Goal: Task Accomplishment & Management: Use online tool/utility

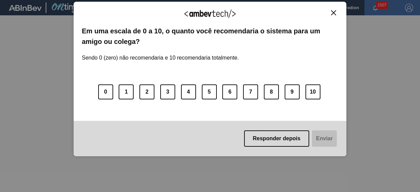
click at [333, 10] on img "Close" at bounding box center [333, 12] width 5 height 5
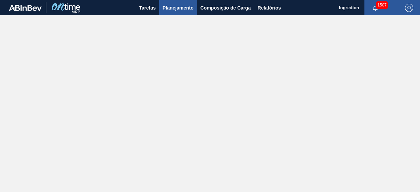
click at [166, 7] on span "Planejamento" at bounding box center [177, 8] width 31 height 8
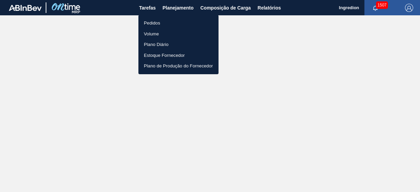
click at [161, 24] on li "Pedidos" at bounding box center [178, 23] width 80 height 11
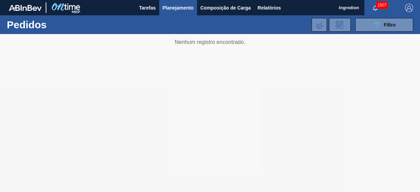
click at [161, 24] on div "089F7B8B-B2A5-4AFE-B5C0-19BA573D28AC Filtro Código Pedido Portal Códido PO SAP …" at bounding box center [258, 25] width 316 height 20
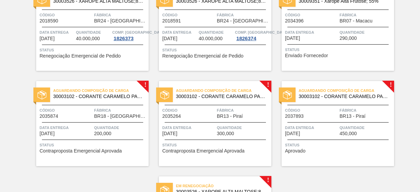
scroll to position [100, 0]
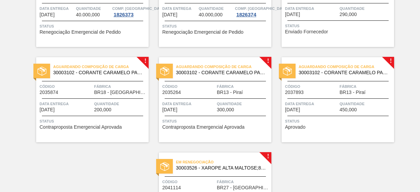
click at [107, 113] on div "Aguardando Composição de Carga 30003102 - CORANTE CARAMELO PARA BLACK;25KG Códi…" at bounding box center [92, 99] width 112 height 85
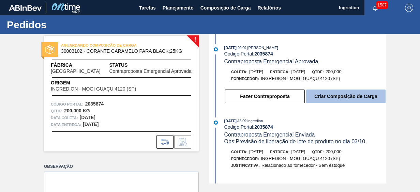
click at [327, 101] on button "Criar Composição de Carga" at bounding box center [345, 97] width 79 height 14
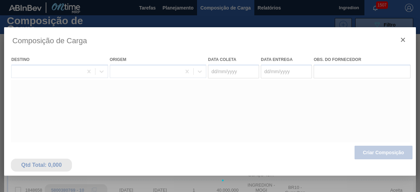
type coleta "[DATE]"
type Entrega "[DATE]"
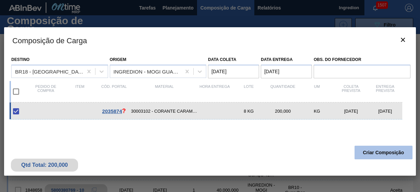
click at [369, 154] on button "Criar Composição" at bounding box center [383, 153] width 58 height 14
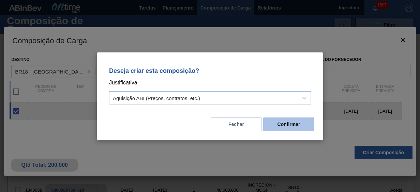
click at [290, 128] on button "Confirmar" at bounding box center [288, 125] width 51 height 14
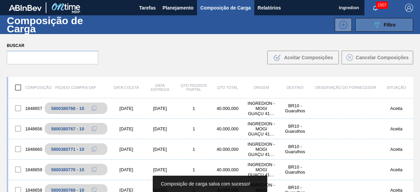
click at [391, 22] on span "Filtro" at bounding box center [390, 24] width 12 height 5
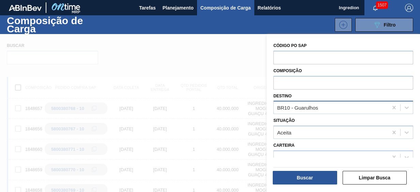
click at [341, 110] on div "BR10 - Guarulhos" at bounding box center [331, 108] width 114 height 10
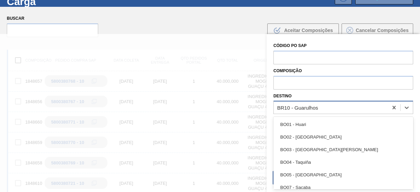
scroll to position [30, 0]
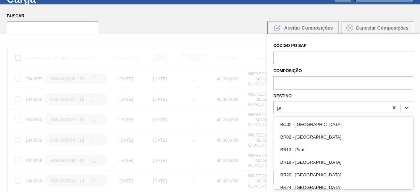
type input "per"
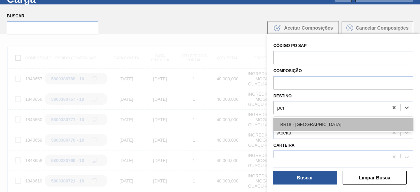
click at [308, 124] on div "BR18 - Pernambuco" at bounding box center [343, 124] width 140 height 13
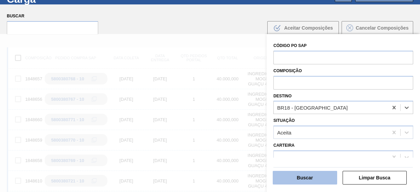
click at [304, 180] on button "Buscar" at bounding box center [304, 178] width 64 height 14
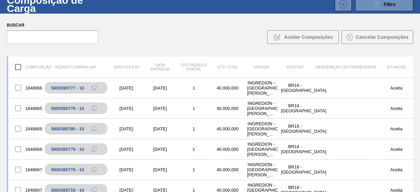
scroll to position [13, 0]
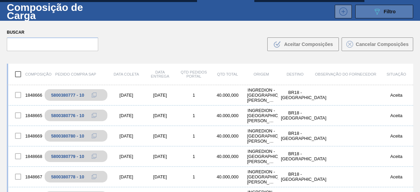
click at [381, 14] on div "089F7B8B-B2A5-4AFE-B5C0-19BA573D28AC Filtro" at bounding box center [384, 11] width 23 height 8
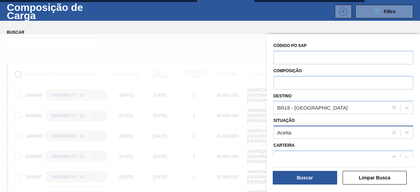
click at [322, 128] on div "Aceita" at bounding box center [331, 133] width 114 height 10
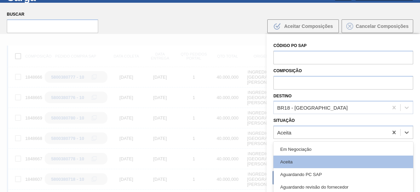
click at [310, 163] on div "Aceita" at bounding box center [343, 162] width 140 height 13
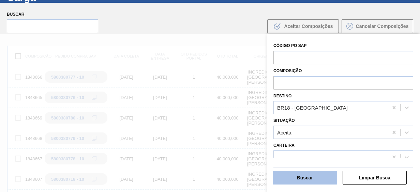
click at [308, 176] on button "Buscar" at bounding box center [304, 178] width 64 height 14
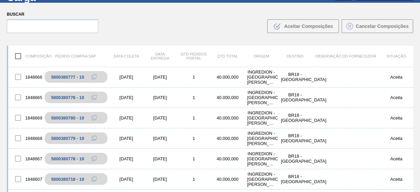
click at [412, 75] on div "Composição Pedido Compra SAP Data coleta Data Entrega Qtd Pedidos Portal Qtd To…" at bounding box center [210, 125] width 420 height 170
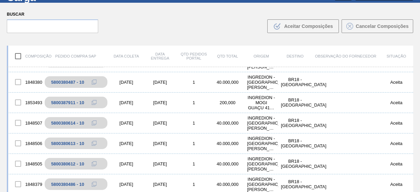
scroll to position [231, 0]
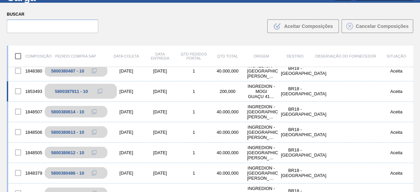
click at [93, 87] on div "5800387911 - 10" at bounding box center [81, 91] width 72 height 15
click at [99, 91] on icon at bounding box center [99, 91] width 5 height 5
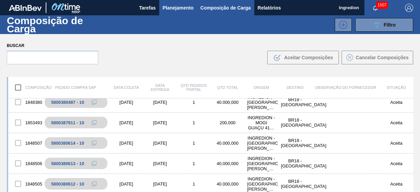
click at [172, 5] on span "Planejamento" at bounding box center [177, 8] width 31 height 8
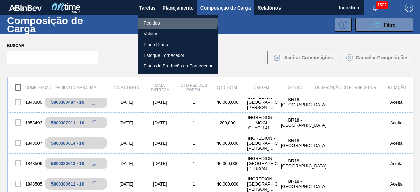
click at [166, 22] on li "Pedidos" at bounding box center [178, 23] width 80 height 11
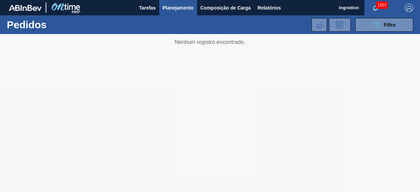
click at [166, 22] on div "089F7B8B-B2A5-4AFE-B5C0-19BA573D28AC Filtro Código Pedido Portal Códido PO SAP …" at bounding box center [258, 25] width 316 height 20
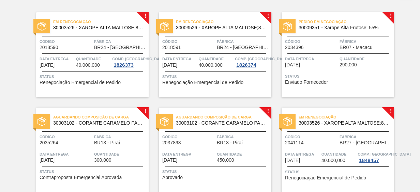
scroll to position [76, 0]
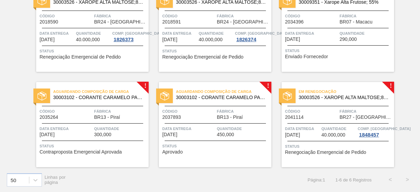
click at [105, 133] on span "300,000" at bounding box center [102, 134] width 17 height 5
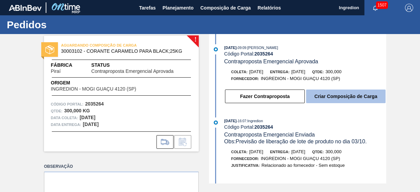
click at [337, 99] on button "Criar Composição de Carga" at bounding box center [345, 97] width 79 height 14
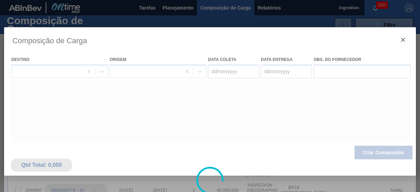
type coleta "[DATE]"
type Entrega "[DATE]"
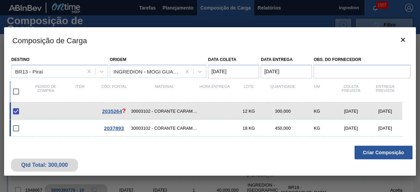
click at [15, 127] on input "checkbox" at bounding box center [16, 128] width 14 height 14
click at [17, 128] on input "checkbox" at bounding box center [16, 128] width 14 height 14
checkbox input "false"
click at [364, 158] on button "Criar Composição" at bounding box center [383, 153] width 58 height 14
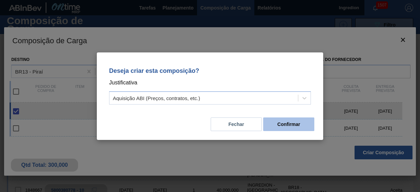
click at [284, 118] on button "Confirmar" at bounding box center [288, 125] width 51 height 14
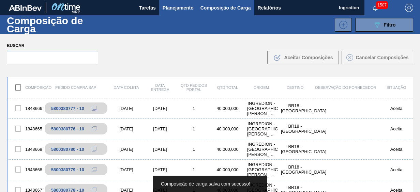
click at [180, 7] on span "Planejamento" at bounding box center [177, 8] width 31 height 8
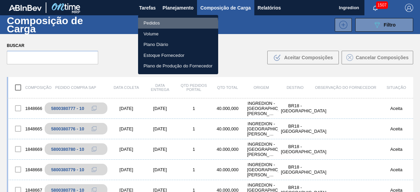
click at [168, 27] on li "Pedidos" at bounding box center [178, 23] width 80 height 11
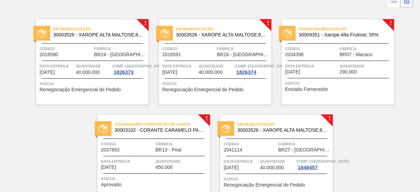
scroll to position [43, 0]
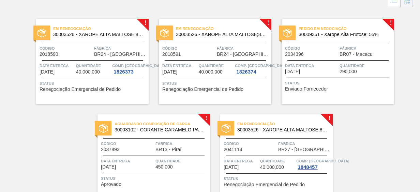
click at [164, 168] on span "450,000" at bounding box center [163, 167] width 17 height 5
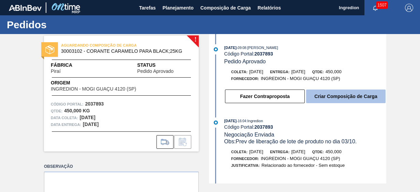
click at [360, 99] on button "Criar Composição de Carga" at bounding box center [345, 97] width 79 height 14
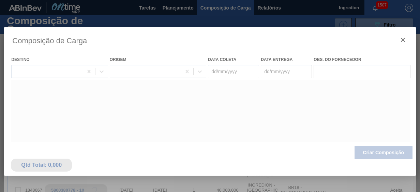
type coleta "[DATE]"
type Entrega "[DATE]"
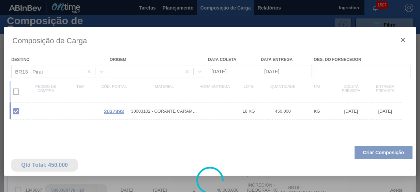
click at [372, 154] on div at bounding box center [209, 180] width 411 height 307
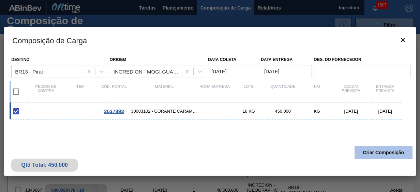
click at [373, 153] on button "Criar Composição" at bounding box center [383, 153] width 58 height 14
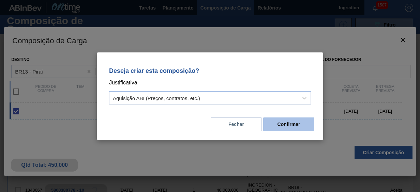
click at [283, 124] on button "Confirmar" at bounding box center [288, 125] width 51 height 14
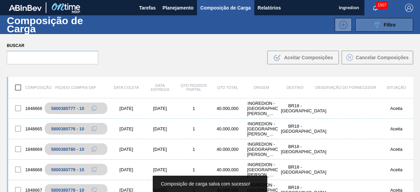
click at [381, 21] on div "089F7B8B-B2A5-4AFE-B5C0-19BA573D28AC Filtro" at bounding box center [384, 25] width 23 height 8
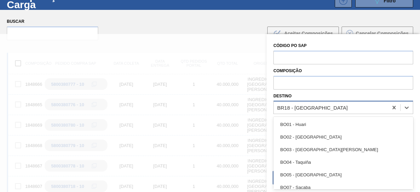
click at [295, 110] on div "BR18 - Pernambuco" at bounding box center [312, 108] width 71 height 6
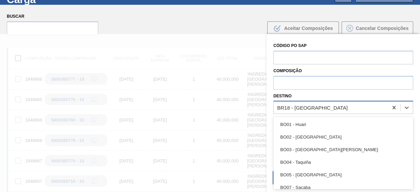
scroll to position [30, 0]
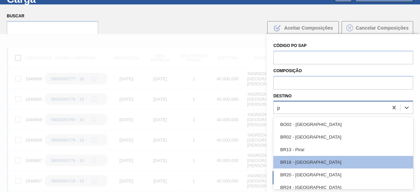
type input "pi"
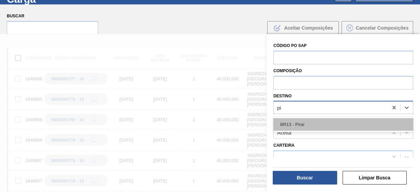
click at [299, 121] on div "BR13 - Piraí" at bounding box center [343, 124] width 140 height 13
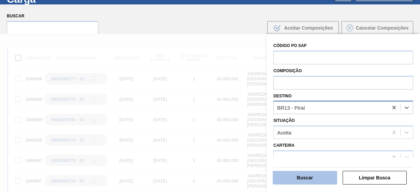
click at [298, 181] on button "Buscar" at bounding box center [304, 178] width 64 height 14
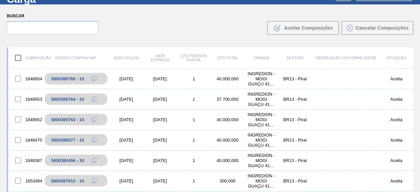
drag, startPoint x: 412, startPoint y: 72, endPoint x: 411, endPoint y: 77, distance: 5.0
click at [411, 77] on div "Composição Pedido Compra SAP Data coleta Data Entrega Qtd Pedidos Portal Qtd To…" at bounding box center [210, 127] width 420 height 170
click at [411, 80] on div "1848654 5800380765 - 10 08/10/2025 09/10/2025 1 40.000,000 INGREDION - MOGI GUA…" at bounding box center [210, 132] width 406 height 126
click at [92, 182] on div "5800387912 - 10" at bounding box center [81, 180] width 72 height 15
click at [96, 182] on button at bounding box center [100, 181] width 14 height 8
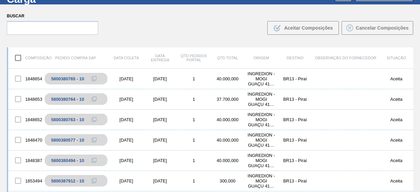
click at [411, 82] on div "1848654 5800380765 - 10 08/10/2025 09/10/2025 1 40.000,000 INGREDION - MOGI GUA…" at bounding box center [210, 132] width 406 height 126
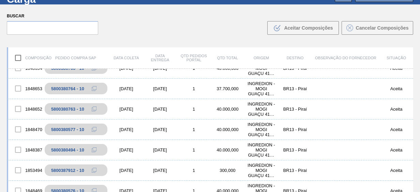
scroll to position [0, 0]
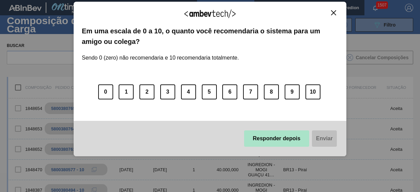
click at [287, 144] on button "Responder depois" at bounding box center [276, 138] width 65 height 16
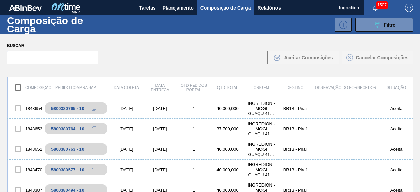
drag, startPoint x: 412, startPoint y: 104, endPoint x: 412, endPoint y: 110, distance: 6.8
click at [412, 110] on div "Composição Pedido Compra SAP Data [PERSON_NAME] Data Entrega Qtd Pedidos Portal…" at bounding box center [210, 156] width 420 height 170
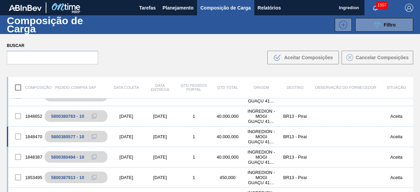
scroll to position [33, 0]
click at [94, 178] on button at bounding box center [100, 177] width 14 height 8
click at [99, 179] on icon at bounding box center [98, 177] width 3 height 3
click at [177, 15] on div "Composição de Carga 089F7B8B-B2A5-4AFE-B5C0-19BA573D28AC Filtro" at bounding box center [210, 24] width 420 height 19
click at [177, 14] on button "Planejamento" at bounding box center [178, 7] width 38 height 15
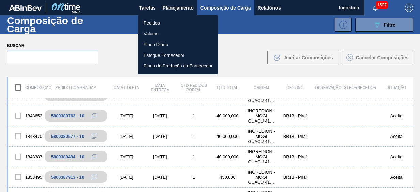
click at [171, 24] on li "Pedidos" at bounding box center [178, 23] width 80 height 11
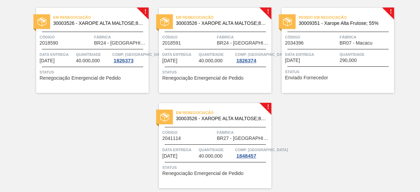
scroll to position [69, 0]
